Goal: Task Accomplishment & Management: Manage account settings

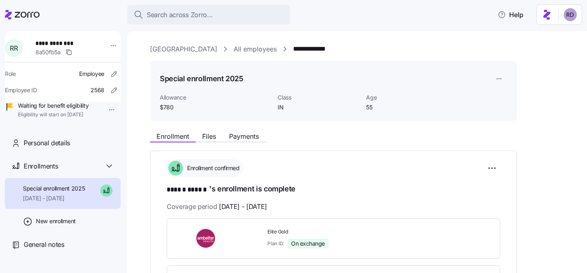
scroll to position [34, 0]
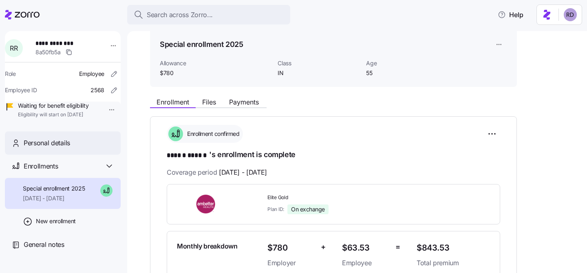
click at [40, 148] on span "Personal details" at bounding box center [47, 143] width 46 height 10
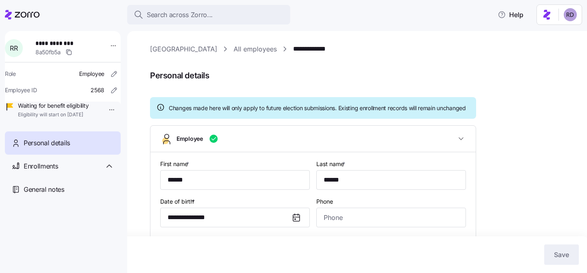
type input "IN"
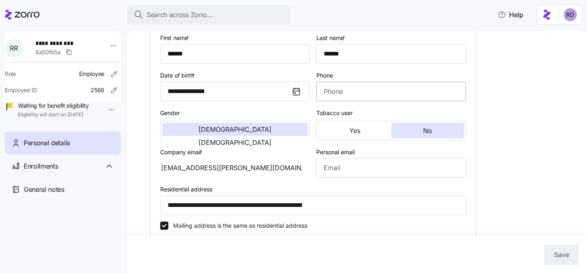
scroll to position [145, 0]
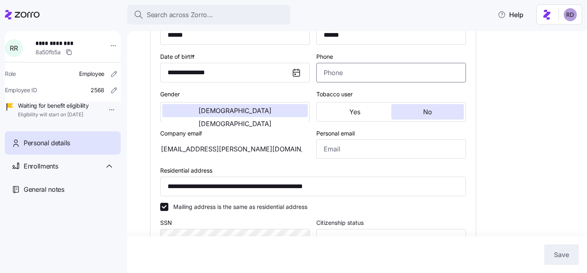
click at [332, 78] on input "Phone" at bounding box center [391, 73] width 150 height 20
click at [369, 81] on input "Phone" at bounding box center [391, 73] width 150 height 20
paste input "[PHONE_NUMBER]"
type input "[PHONE_NUMBER]"
click at [566, 256] on span "Save" at bounding box center [561, 255] width 15 height 10
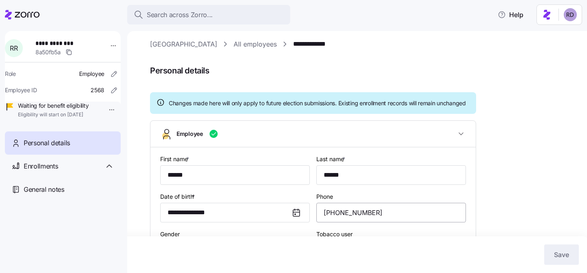
scroll to position [0, 0]
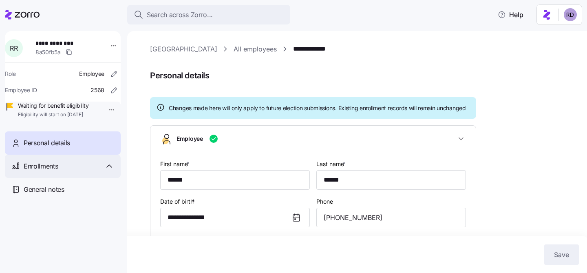
click at [52, 171] on span "Enrollments" at bounding box center [41, 166] width 34 height 10
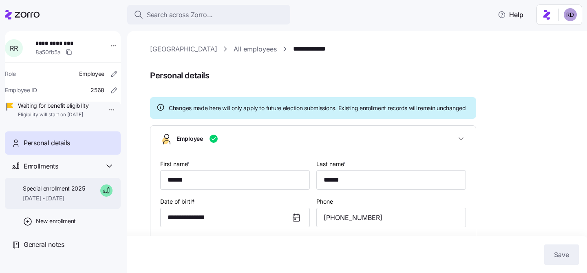
click at [55, 202] on span "[DATE] - [DATE]" at bounding box center [54, 198] width 62 height 8
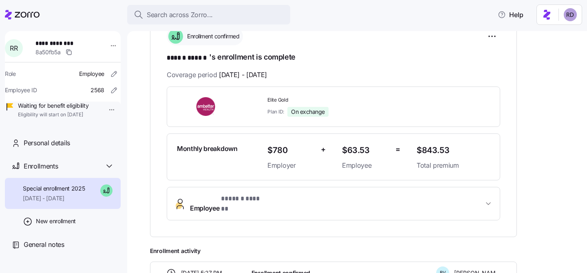
scroll to position [68, 0]
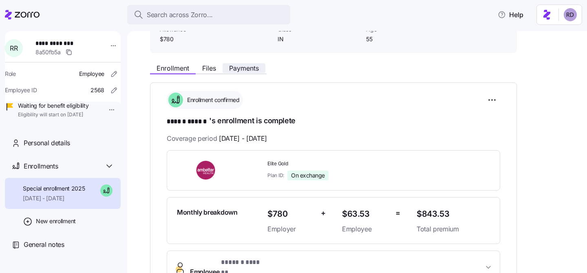
click at [240, 67] on span "Payments" at bounding box center [244, 68] width 30 height 7
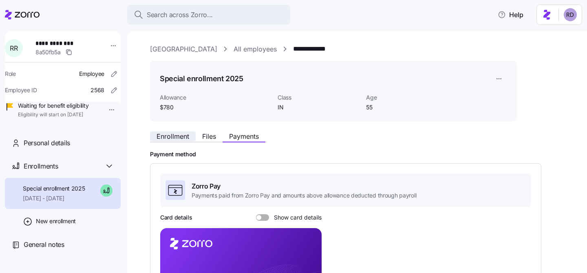
click at [170, 138] on span "Enrollment" at bounding box center [173, 136] width 33 height 7
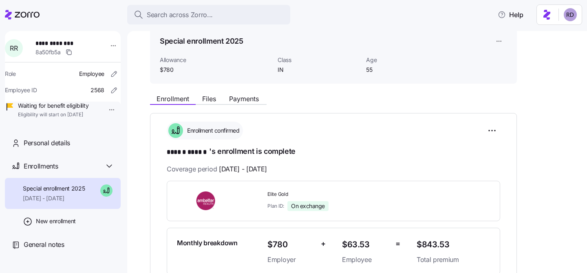
scroll to position [26, 0]
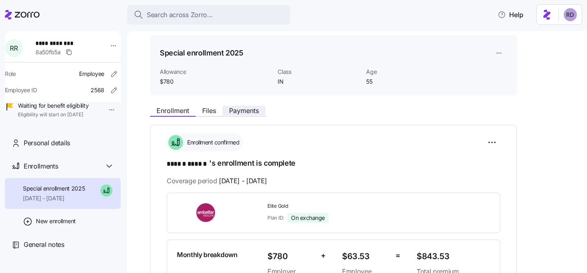
click at [245, 112] on span "Payments" at bounding box center [244, 110] width 30 height 7
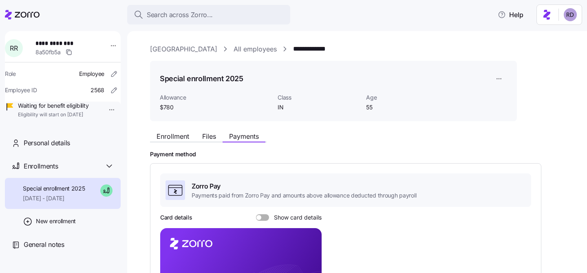
click at [279, 107] on span "IN" at bounding box center [319, 107] width 82 height 8
click at [318, 137] on div "Enrollment Files Payments" at bounding box center [333, 135] width 367 height 15
click at [177, 137] on span "Enrollment" at bounding box center [173, 136] width 33 height 7
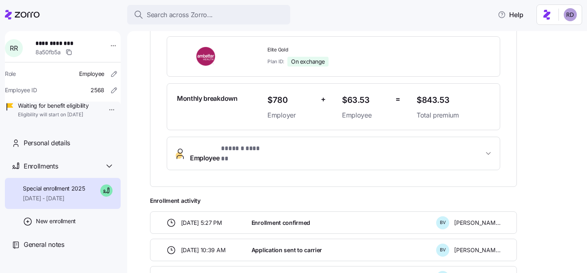
scroll to position [203, 0]
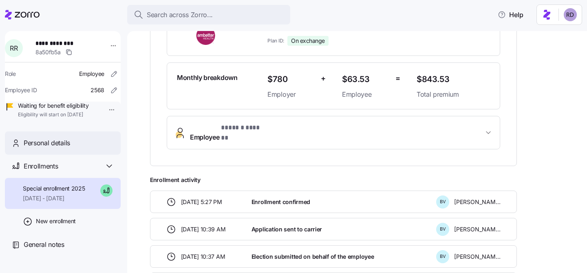
click at [47, 148] on span "Personal details" at bounding box center [47, 143] width 46 height 10
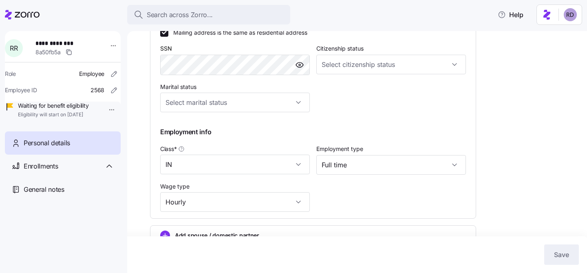
scroll to position [351, 0]
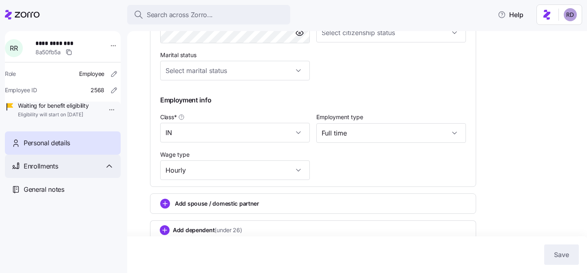
click at [52, 169] on div "Enrollments" at bounding box center [63, 166] width 116 height 23
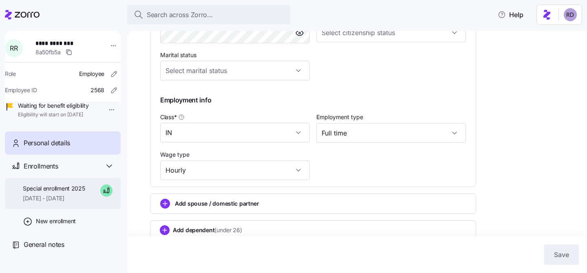
click at [52, 202] on span "[DATE] - [DATE]" at bounding box center [54, 198] width 62 height 8
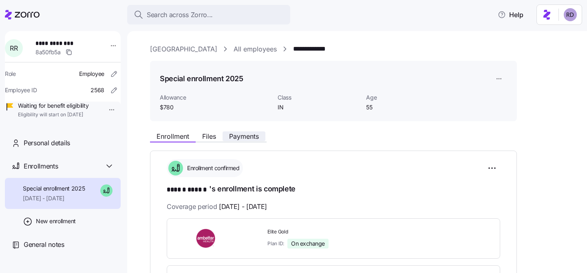
click at [251, 135] on span "Payments" at bounding box center [244, 136] width 30 height 7
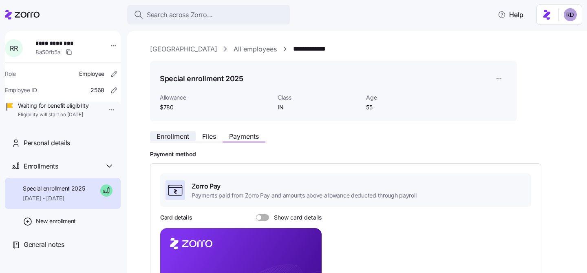
click at [179, 135] on span "Enrollment" at bounding box center [173, 136] width 33 height 7
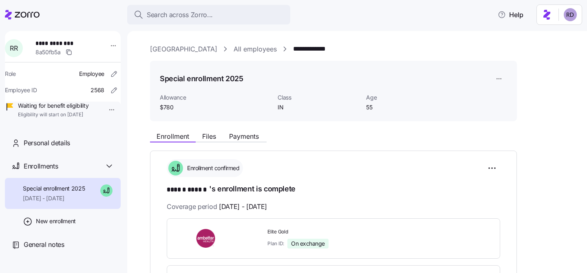
click at [215, 142] on div "Enrollment Files Payments" at bounding box center [208, 138] width 117 height 10
click at [215, 133] on span "Files" at bounding box center [209, 136] width 14 height 7
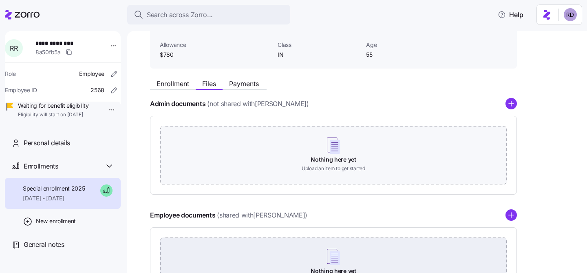
scroll to position [51, 0]
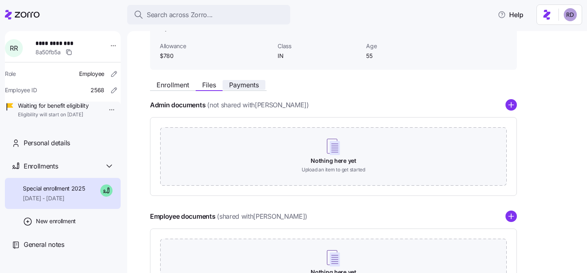
click at [243, 83] on span "Payments" at bounding box center [244, 85] width 30 height 7
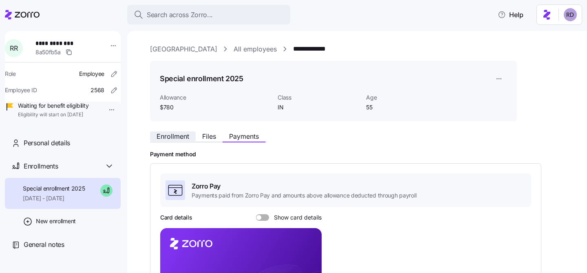
click at [184, 140] on button "Enrollment" at bounding box center [173, 136] width 46 height 10
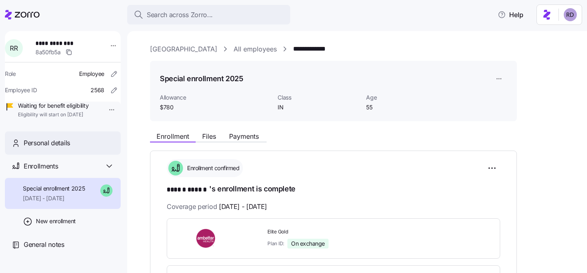
click at [29, 148] on div "Personal details" at bounding box center [63, 142] width 116 height 23
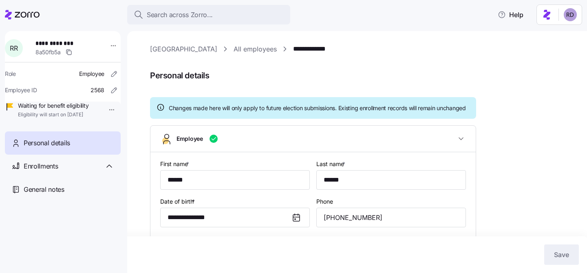
type input "IN"
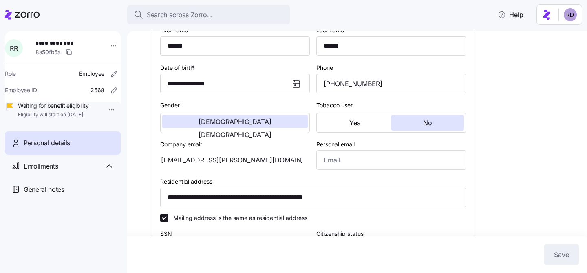
scroll to position [136, 0]
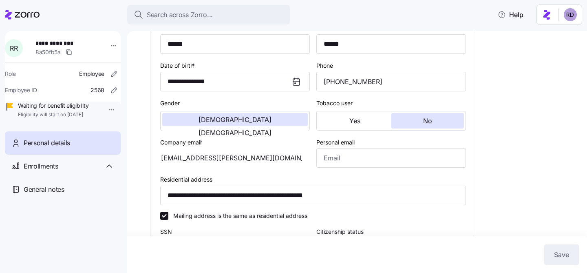
click at [223, 167] on div "[EMAIL_ADDRESS][PERSON_NAME][DOMAIN_NAME]" at bounding box center [235, 158] width 150 height 20
click at [237, 166] on div "[EMAIL_ADDRESS][PERSON_NAME][DOMAIN_NAME]" at bounding box center [235, 158] width 150 height 20
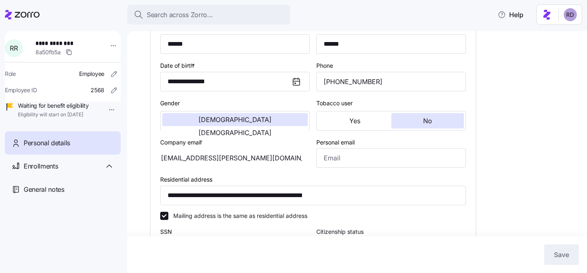
click at [237, 166] on div "[EMAIL_ADDRESS][PERSON_NAME][DOMAIN_NAME]" at bounding box center [235, 158] width 150 height 20
click at [521, 67] on div "**********" at bounding box center [363, 197] width 426 height 579
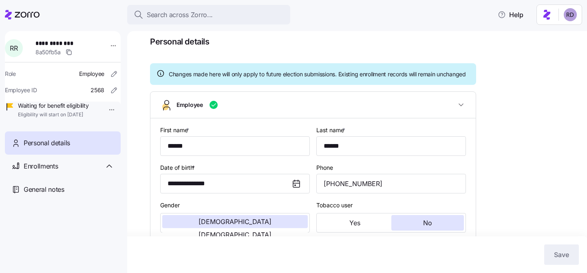
scroll to position [0, 0]
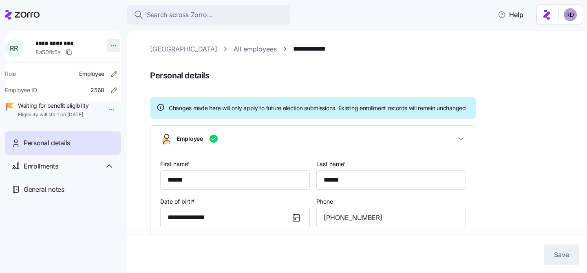
click at [102, 48] on html "**********" at bounding box center [293, 134] width 587 height 268
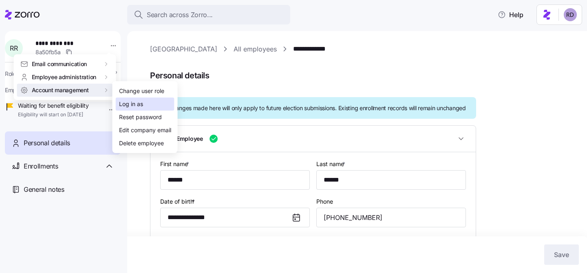
click at [135, 101] on div "Log in as" at bounding box center [131, 104] width 24 height 9
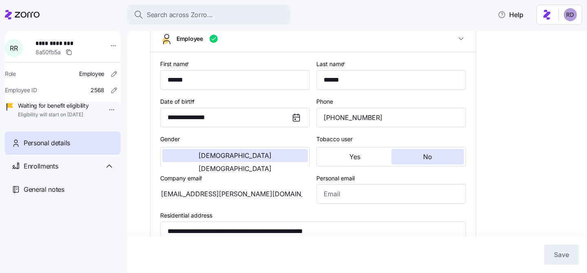
scroll to position [146, 0]
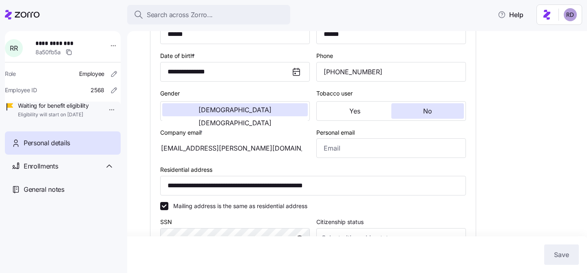
click at [228, 157] on div "[EMAIL_ADDRESS][PERSON_NAME][DOMAIN_NAME]" at bounding box center [235, 148] width 150 height 20
drag, startPoint x: 264, startPoint y: 157, endPoint x: 229, endPoint y: 160, distance: 35.7
click at [229, 158] on div "[EMAIL_ADDRESS][PERSON_NAME][DOMAIN_NAME]" at bounding box center [235, 148] width 150 height 20
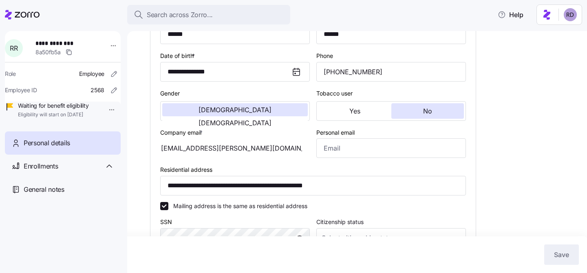
scroll to position [129, 0]
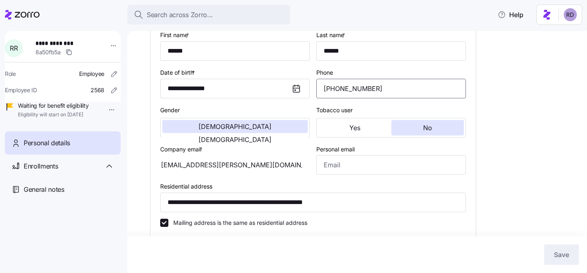
click at [333, 93] on input "[PHONE_NUMBER]" at bounding box center [391, 89] width 150 height 20
click at [507, 104] on div "**********" at bounding box center [363, 204] width 426 height 579
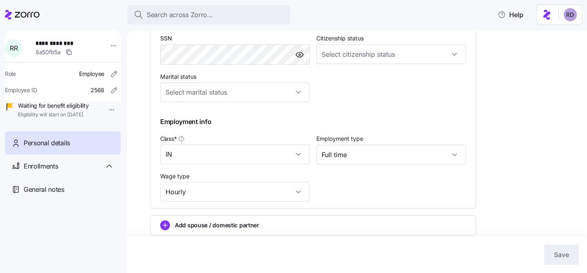
scroll to position [370, 0]
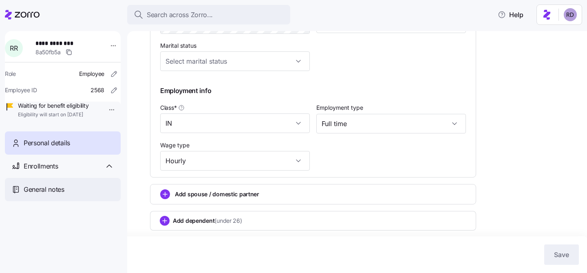
click at [61, 195] on span "General notes" at bounding box center [44, 189] width 41 height 10
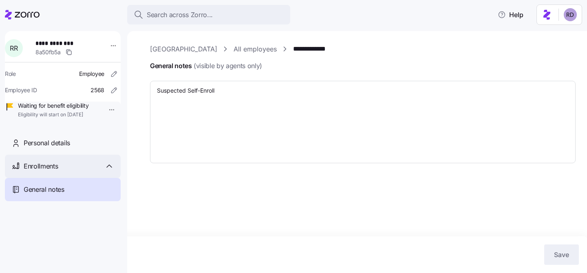
click at [59, 167] on div "Enrollments" at bounding box center [63, 166] width 116 height 23
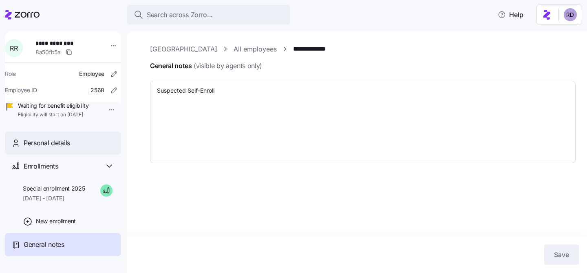
click at [59, 155] on div "Personal details" at bounding box center [63, 142] width 116 height 23
type textarea "x"
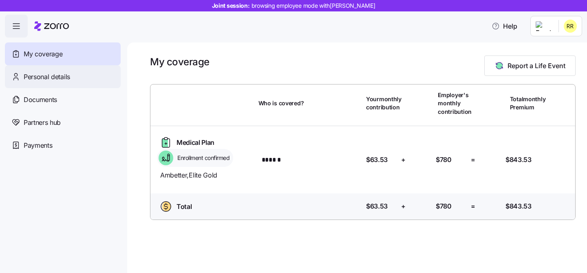
click at [77, 77] on div "Personal details" at bounding box center [63, 76] width 116 height 23
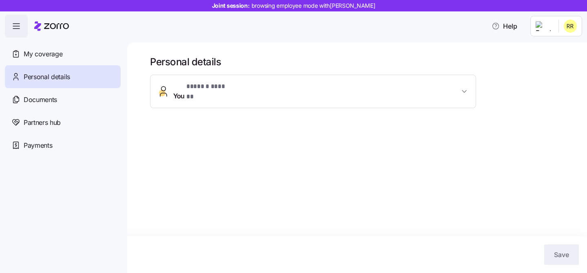
click at [339, 92] on span "You * ****** ****** *" at bounding box center [316, 92] width 286 height 20
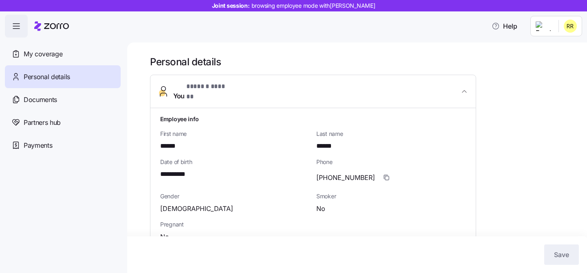
click at [339, 92] on span "You * ****** ****** *" at bounding box center [316, 92] width 286 height 20
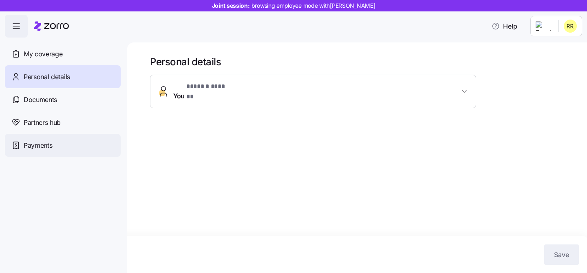
click at [59, 148] on div "Payments" at bounding box center [63, 145] width 116 height 23
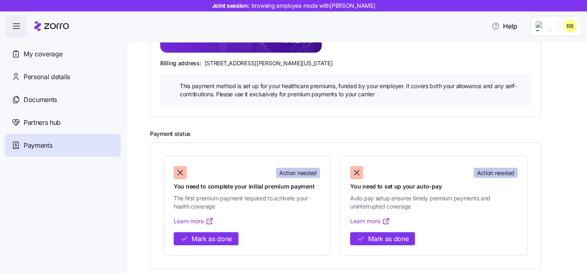
scroll to position [215, 0]
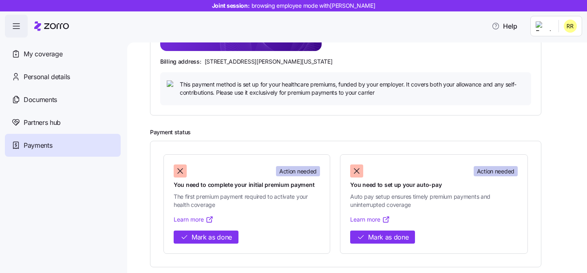
click at [209, 217] on icon at bounding box center [209, 219] width 5 height 5
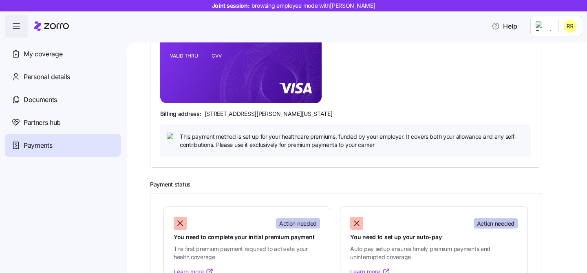
scroll to position [86, 0]
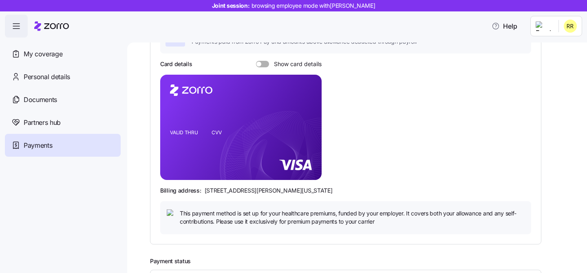
click at [261, 63] on span at bounding box center [265, 64] width 8 height 7
click at [256, 61] on input "Show card details" at bounding box center [256, 61] width 0 height 0
click at [261, 63] on span at bounding box center [260, 64] width 8 height 7
click at [256, 61] on input "Show card details" at bounding box center [256, 61] width 0 height 0
click at [261, 63] on span at bounding box center [265, 64] width 8 height 7
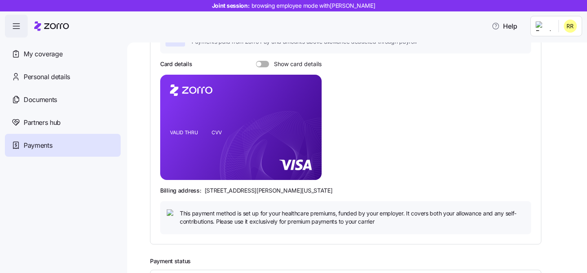
click at [256, 61] on input "Show card details" at bounding box center [256, 61] width 0 height 0
click at [261, 63] on span at bounding box center [260, 64] width 8 height 7
click at [256, 61] on input "Show card details" at bounding box center [256, 61] width 0 height 0
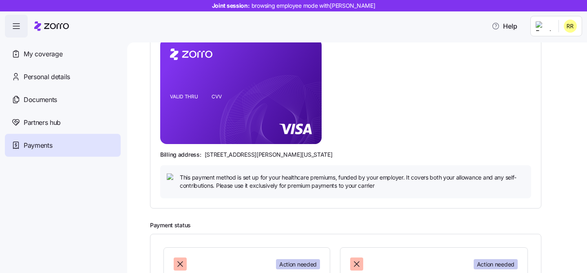
scroll to position [0, 0]
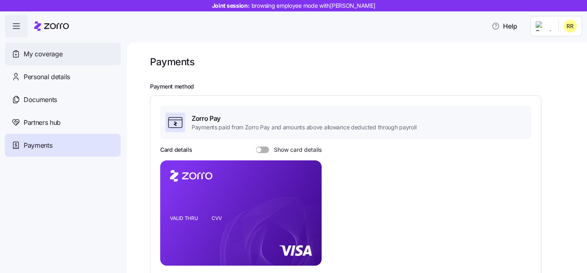
click at [51, 45] on div "My coverage" at bounding box center [63, 53] width 116 height 23
